Goal: Find specific page/section: Find specific page/section

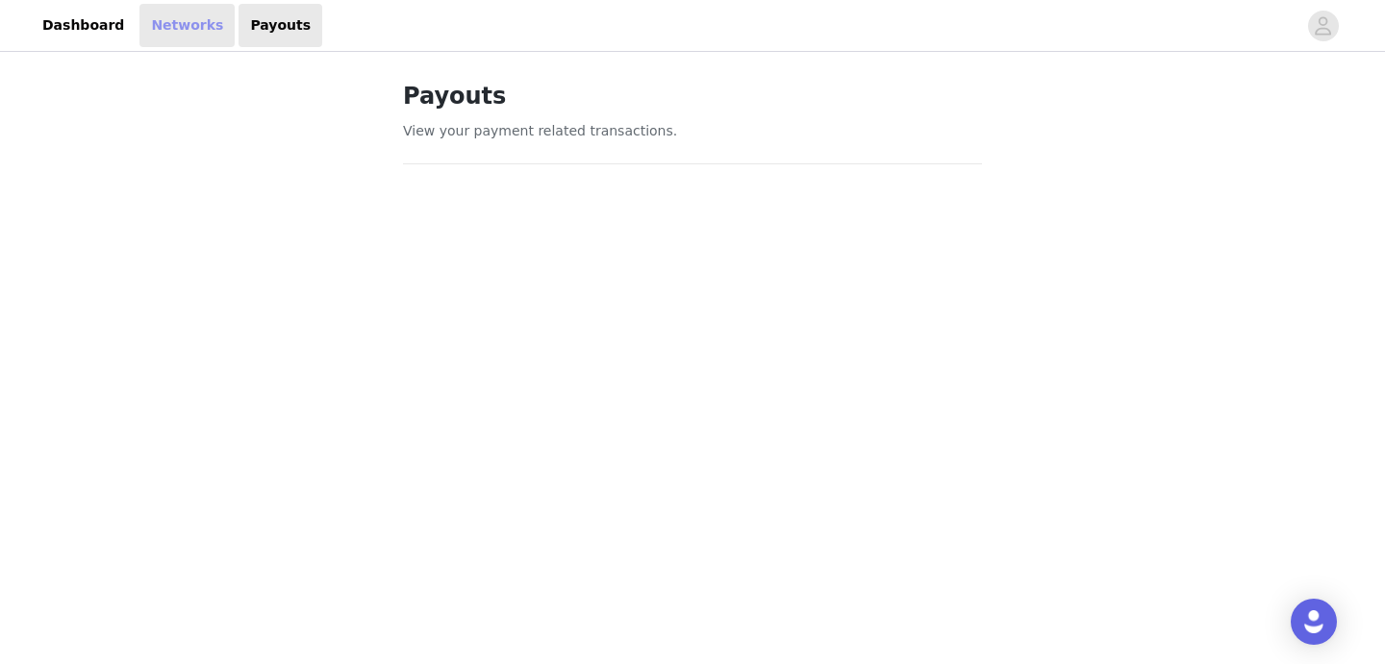
click at [155, 27] on link "Networks" at bounding box center [186, 25] width 95 height 43
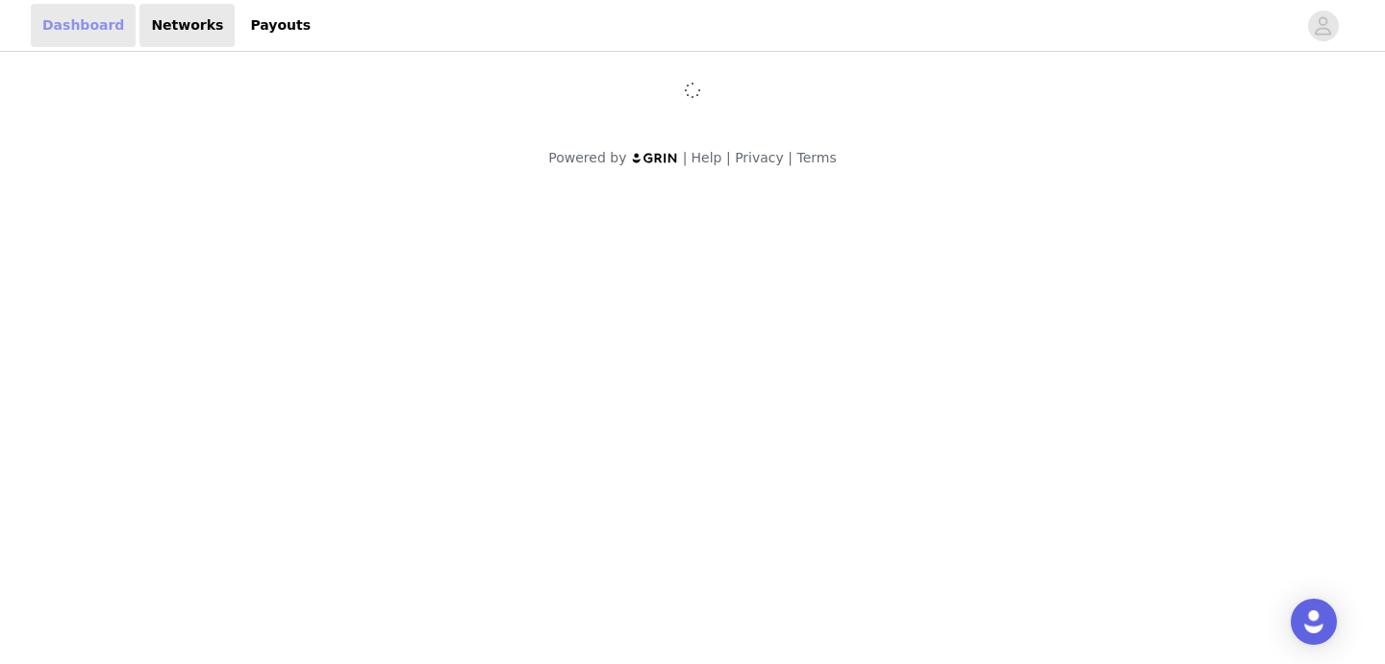
click at [62, 33] on link "Dashboard" at bounding box center [83, 25] width 105 height 43
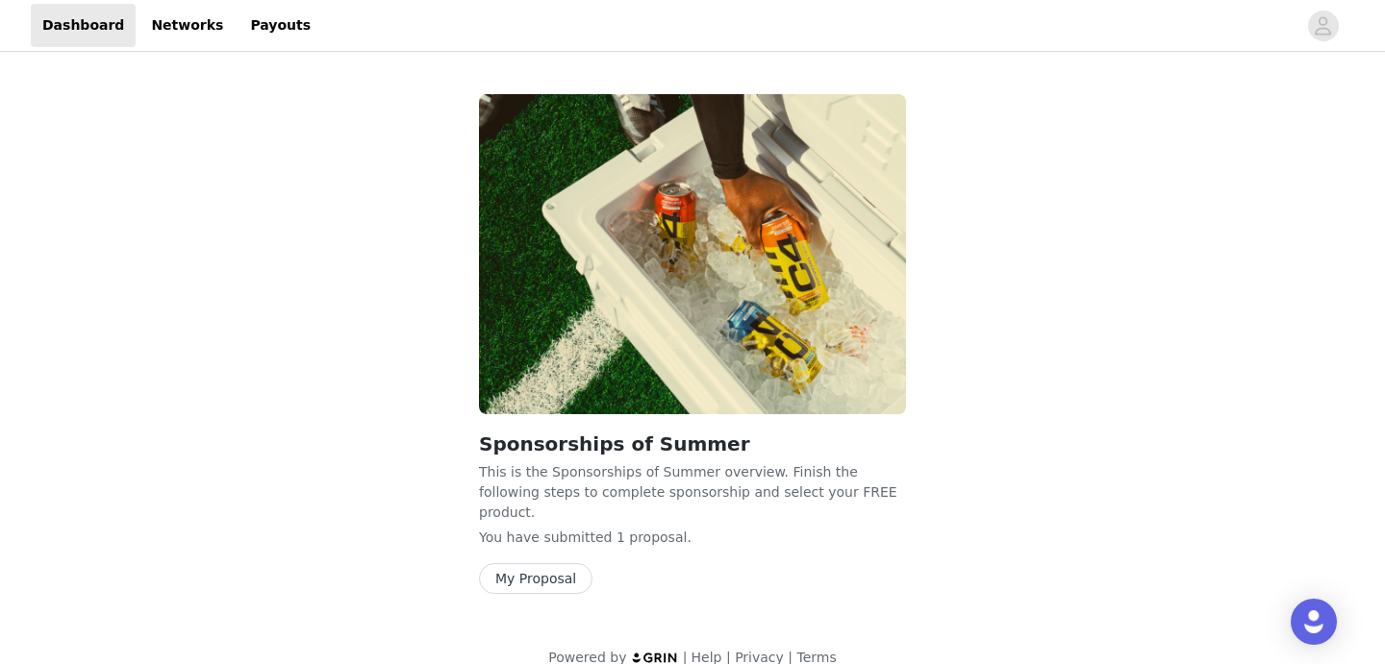
click at [537, 567] on button "My Proposal" at bounding box center [535, 578] width 113 height 31
